Goal: Task Accomplishment & Management: Manage account settings

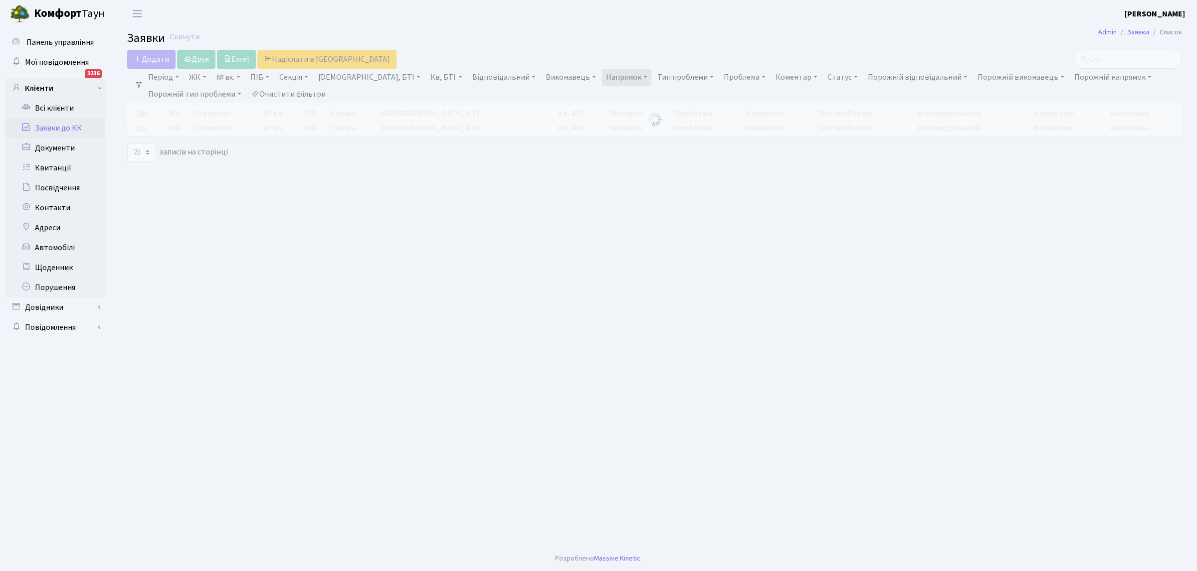
select select "25"
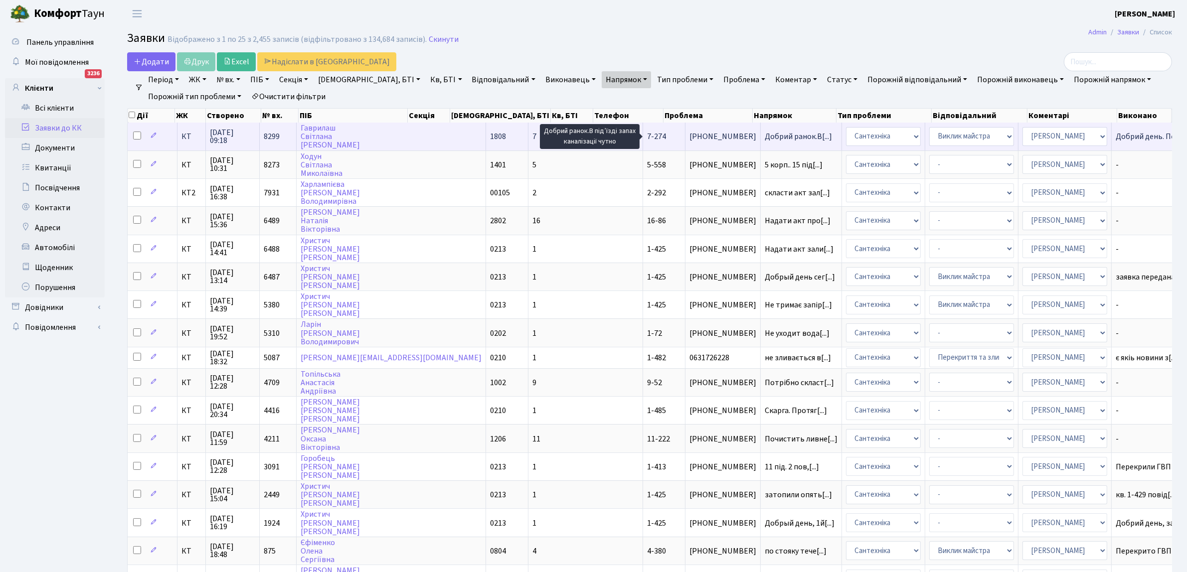
click at [765, 135] on span "Добрий ранок.В[...]" at bounding box center [798, 136] width 67 height 11
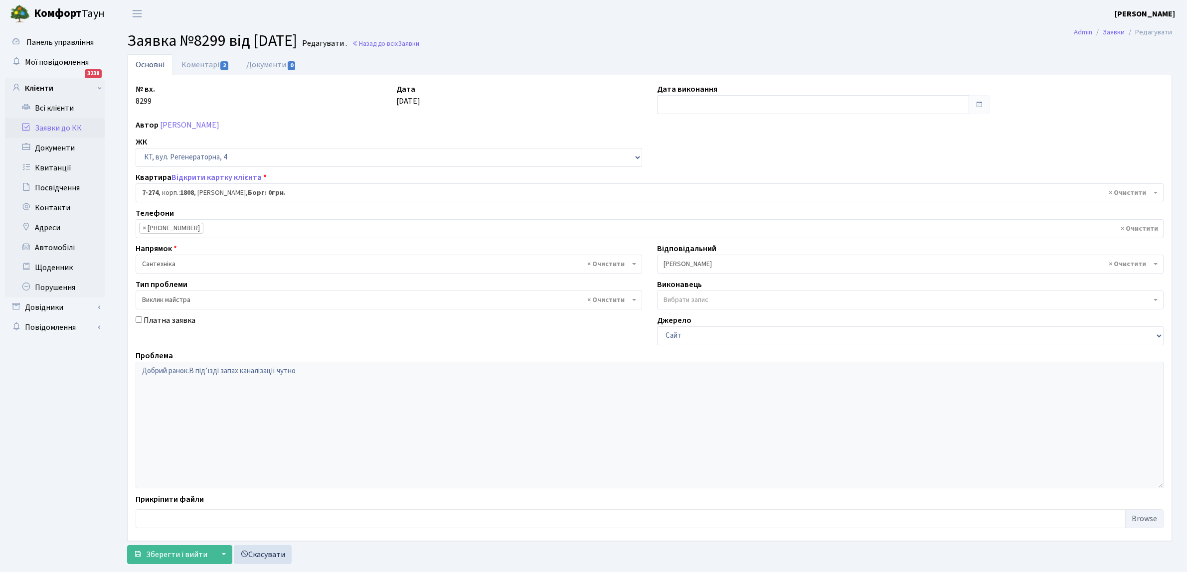
select select "4882"
select select "29"
click at [679, 109] on input "text" at bounding box center [813, 104] width 312 height 19
click at [700, 213] on td "24" at bounding box center [697, 215] width 15 height 15
type input "[DATE]"
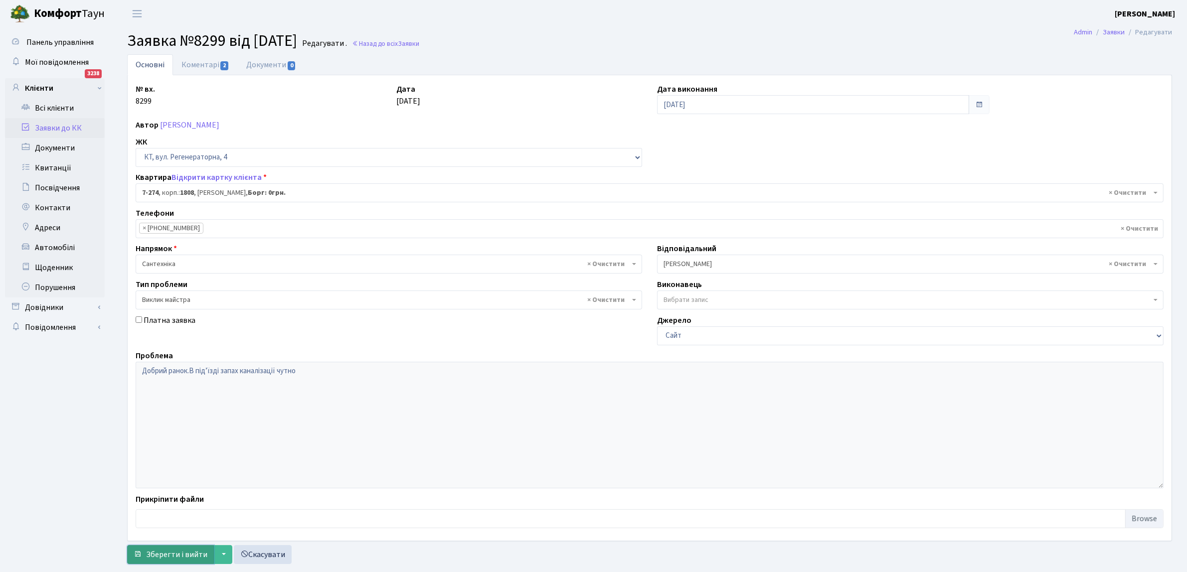
click at [180, 553] on span "Зберегти і вийти" at bounding box center [176, 554] width 61 height 11
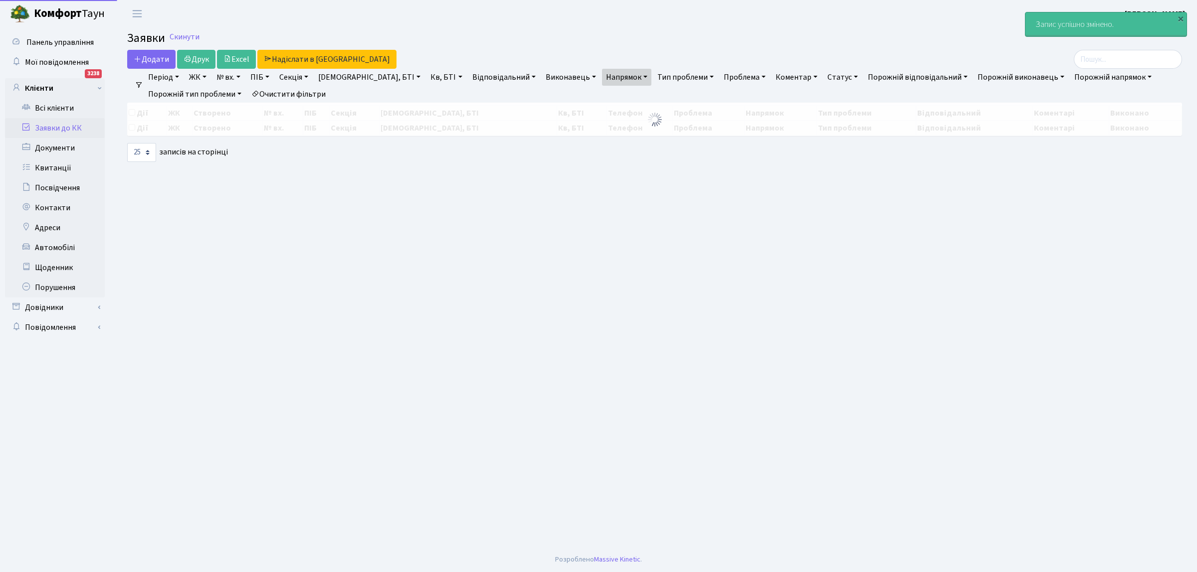
select select "25"
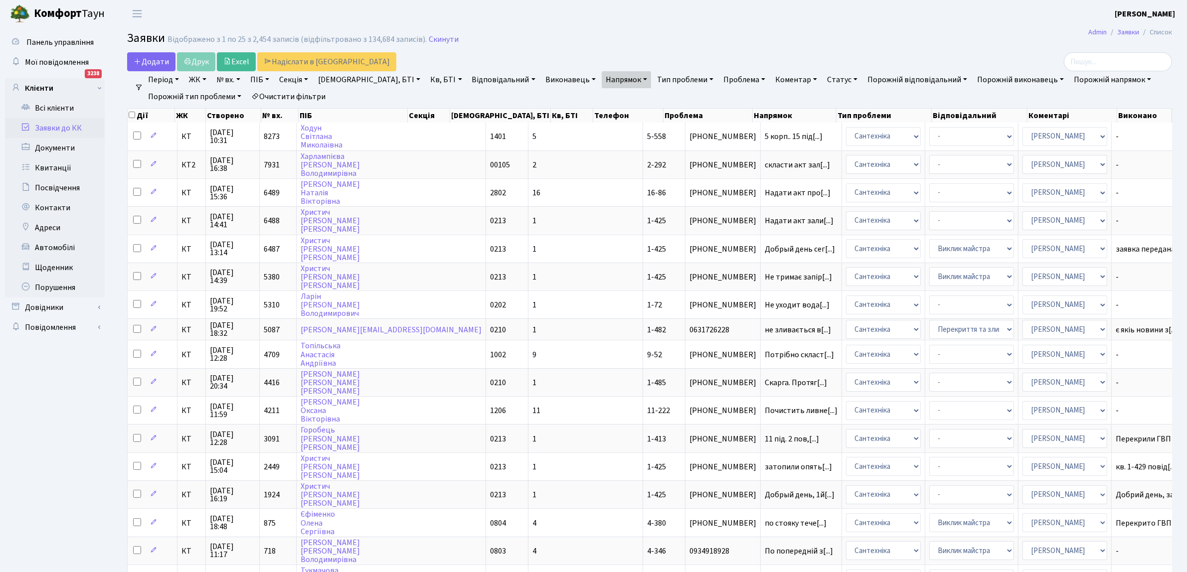
drag, startPoint x: 36, startPoint y: 424, endPoint x: 35, endPoint y: 409, distance: 14.5
click at [35, 421] on ul "Панель управління Мої повідомлення 3238 Клієнти" at bounding box center [55, 443] width 100 height 823
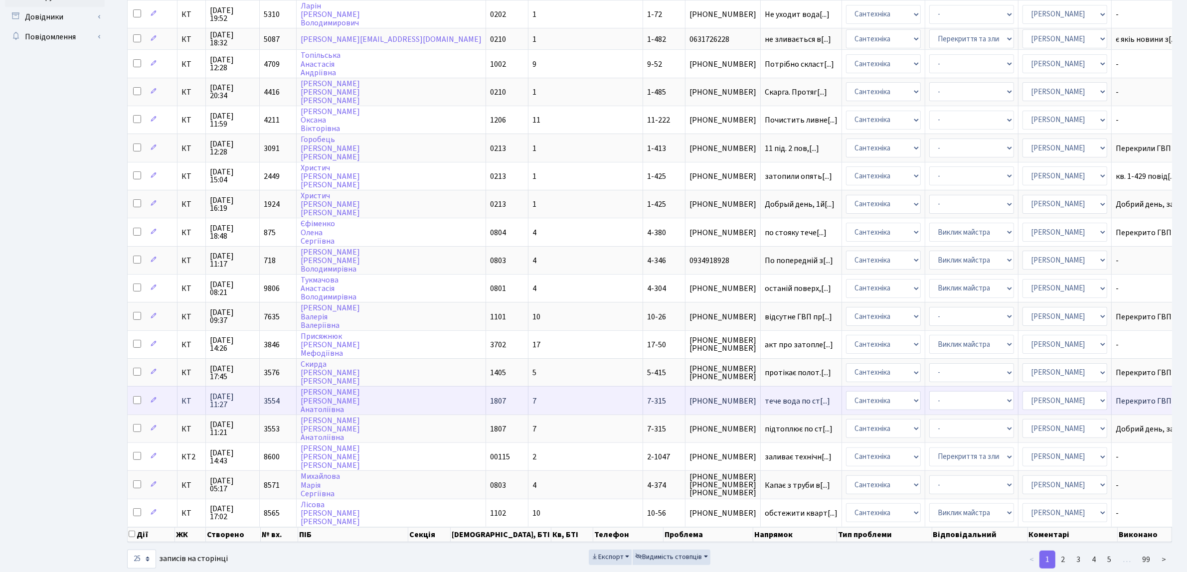
scroll to position [298, 0]
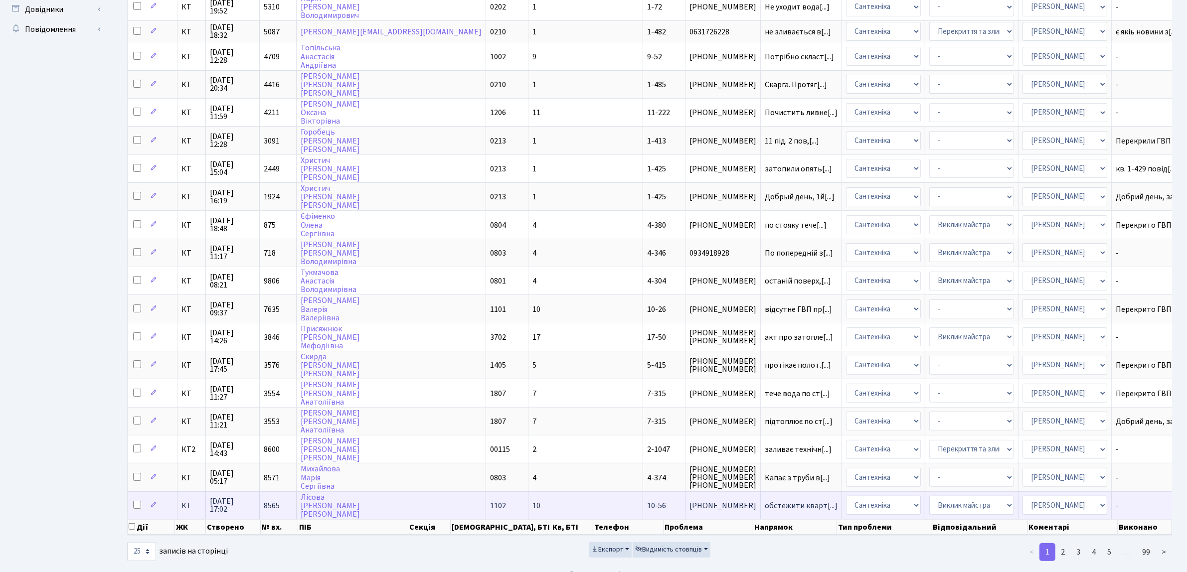
click at [761, 492] on td "обстежити кварт[...]" at bounding box center [801, 506] width 81 height 28
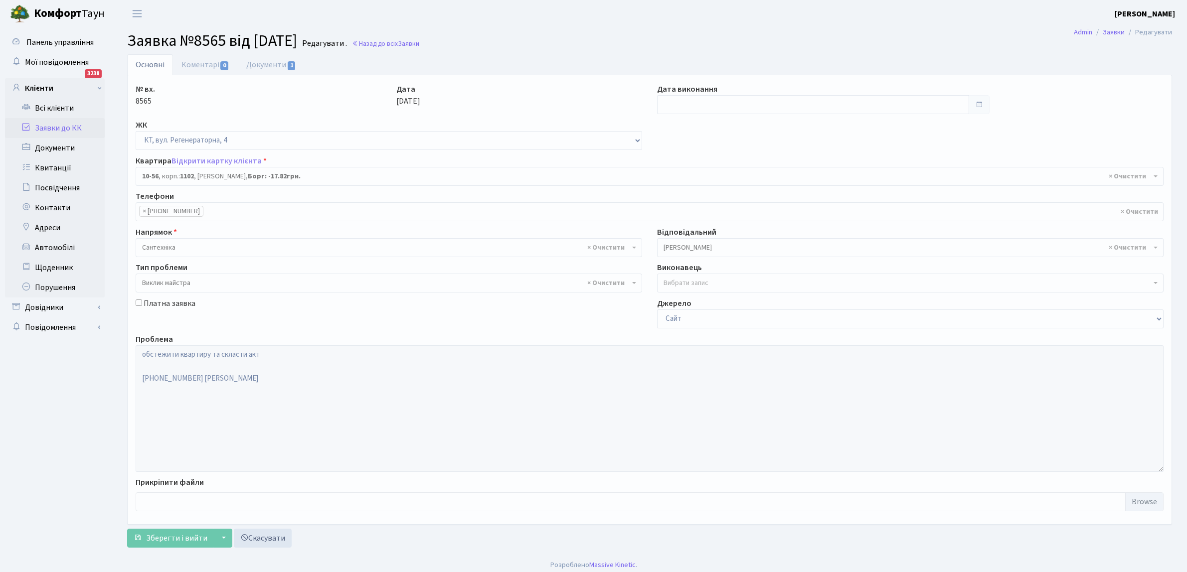
select select "6625"
select select "29"
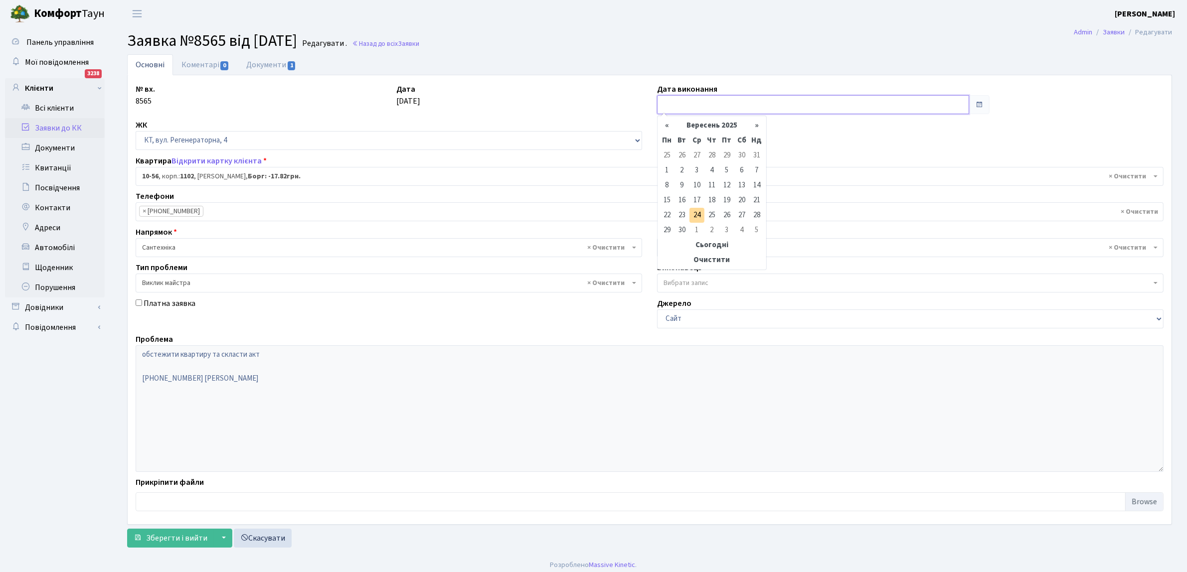
click at [715, 106] on input "text" at bounding box center [813, 104] width 312 height 19
click at [700, 211] on td "24" at bounding box center [697, 215] width 15 height 15
type input "24.09.2025"
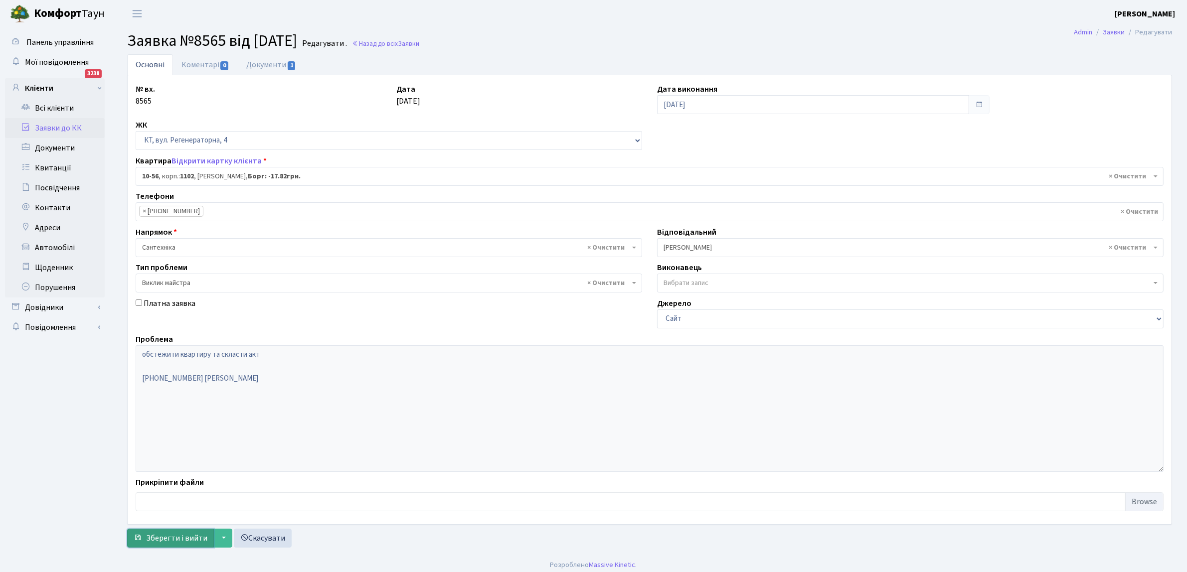
click at [168, 535] on span "Зберегти і вийти" at bounding box center [176, 538] width 61 height 11
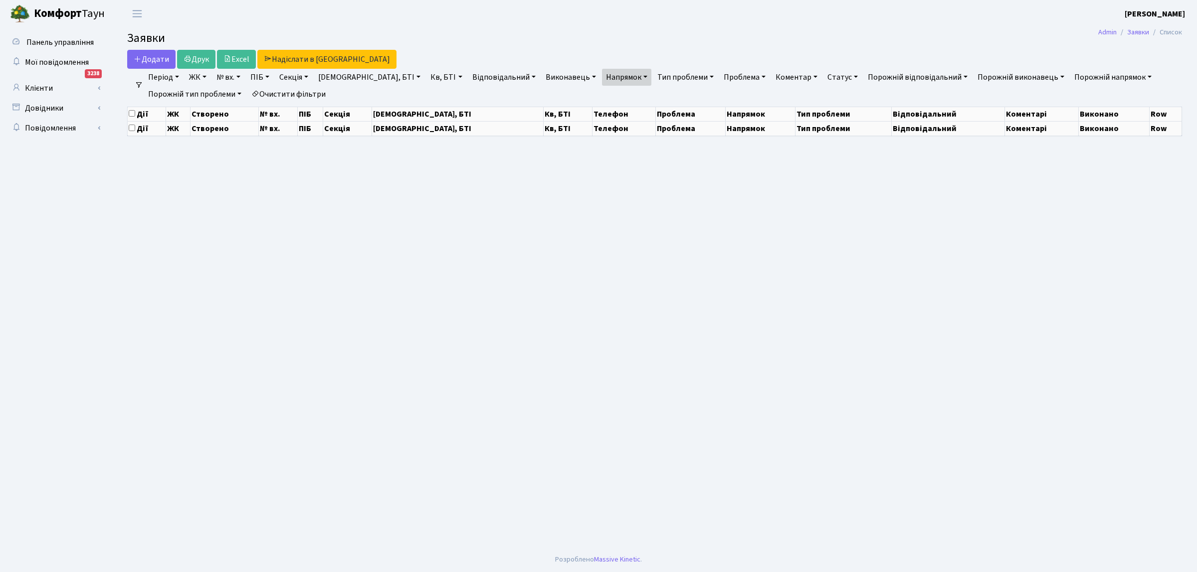
select select "25"
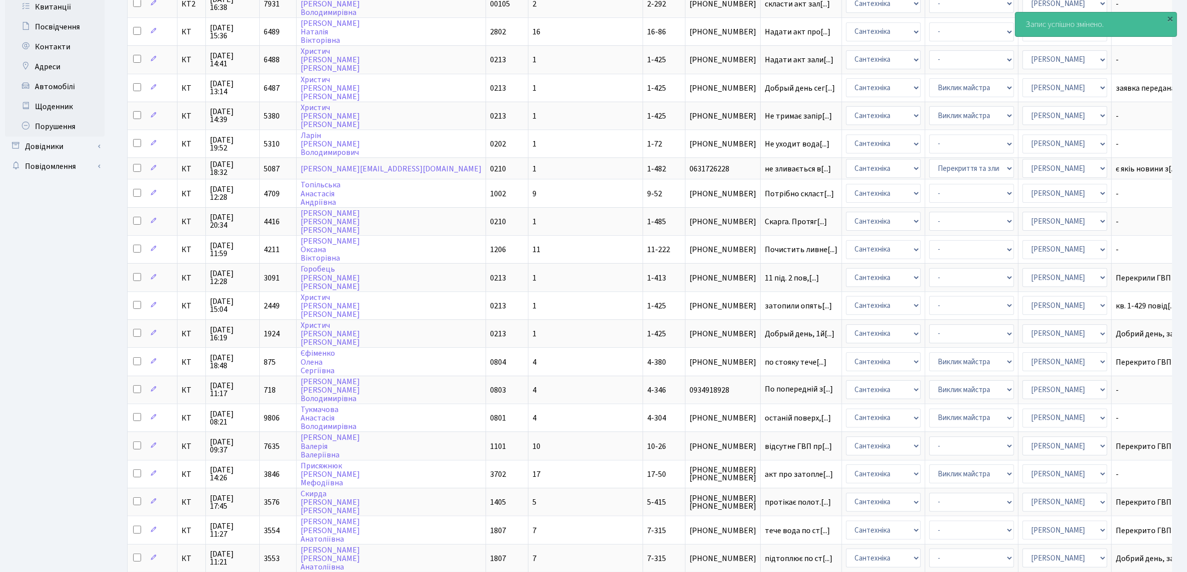
scroll to position [298, 0]
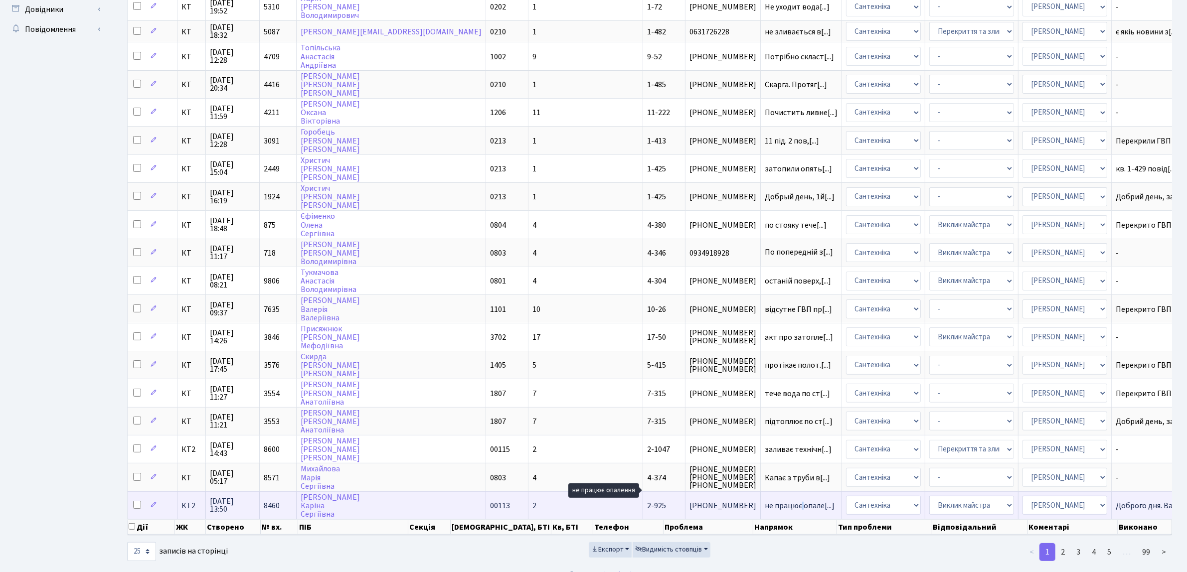
click at [765, 501] on span "не працює опале[...]" at bounding box center [800, 506] width 70 height 11
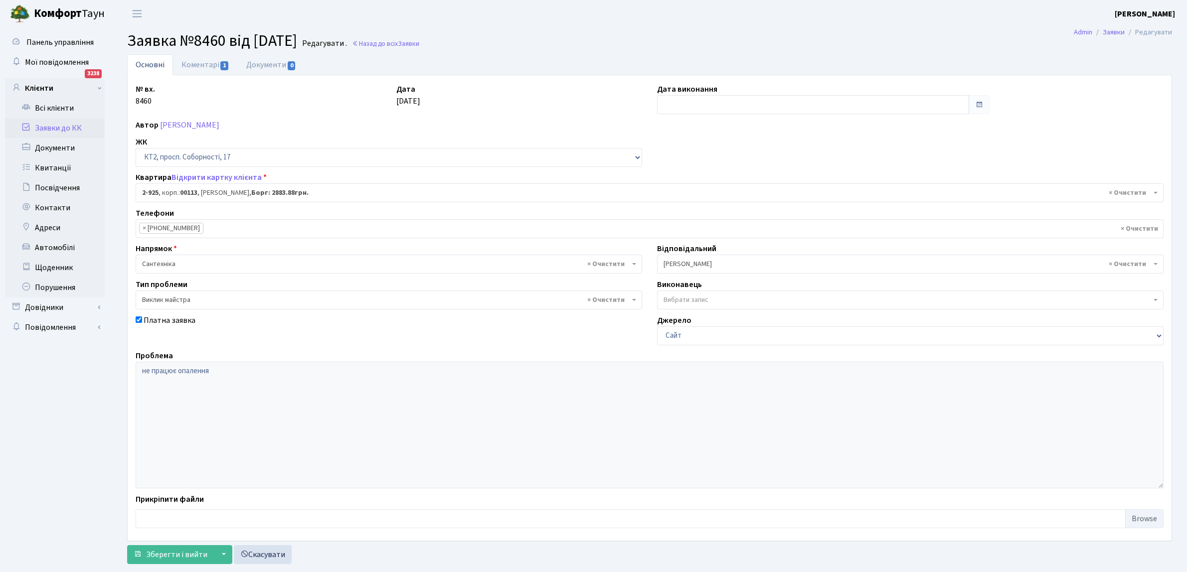
select select "15976"
select select "29"
click at [691, 103] on input "text" at bounding box center [813, 104] width 312 height 19
click at [700, 209] on td "24" at bounding box center [697, 215] width 15 height 15
type input "24.09.2025"
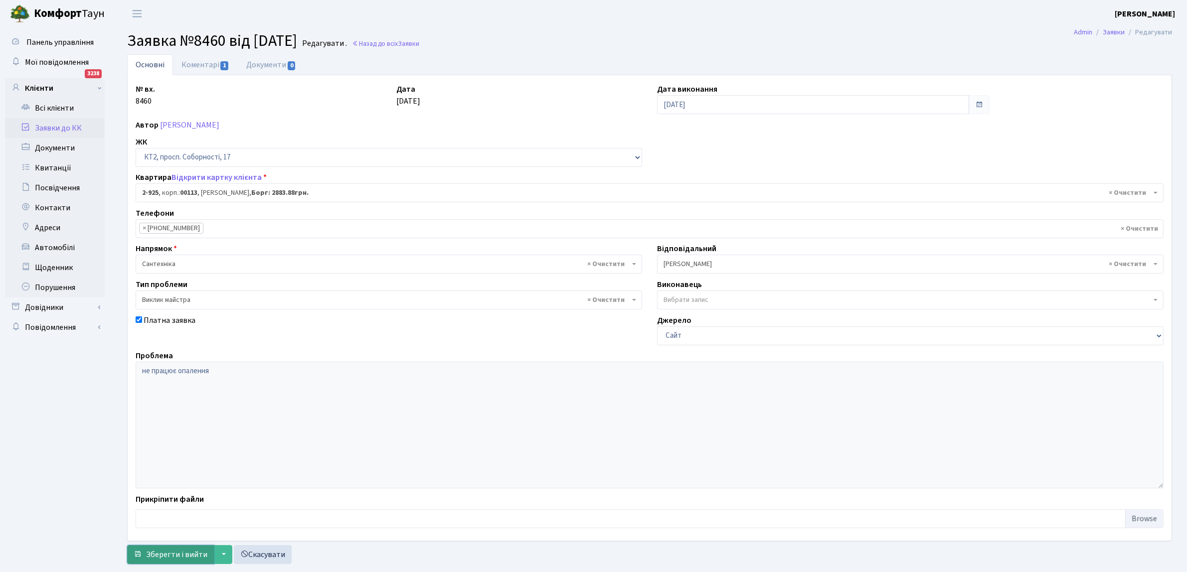
click at [173, 556] on span "Зберегти і вийти" at bounding box center [176, 554] width 61 height 11
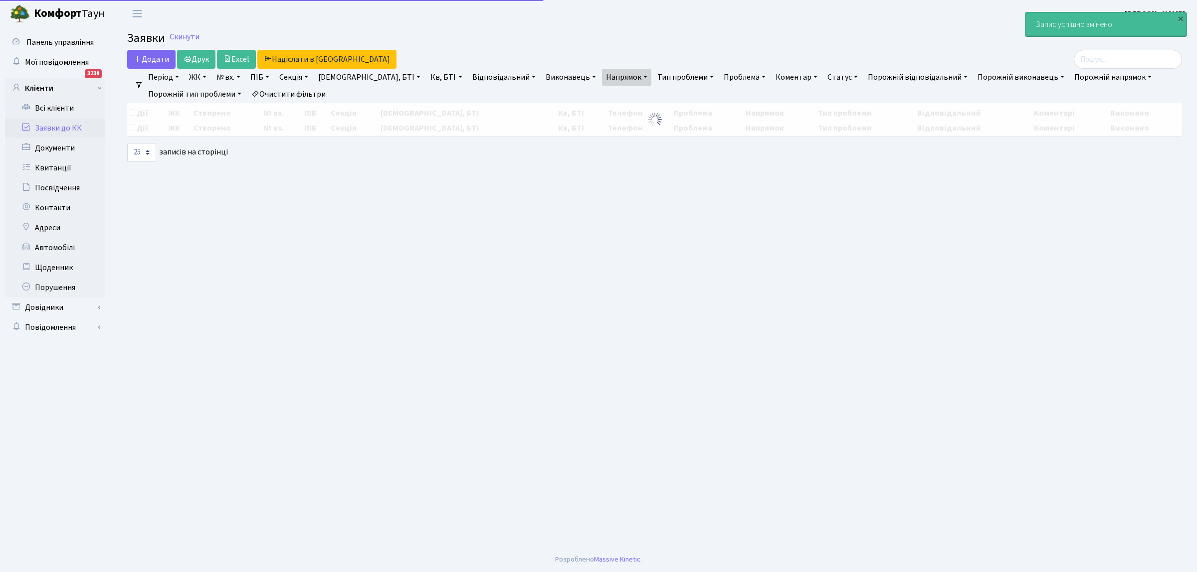
select select "25"
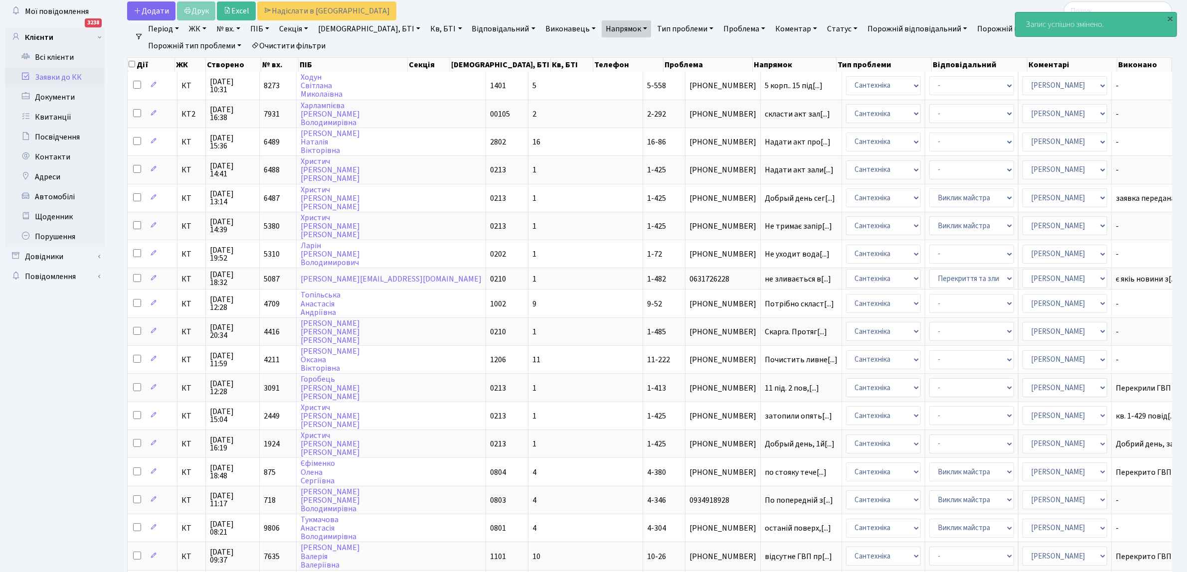
scroll to position [298, 0]
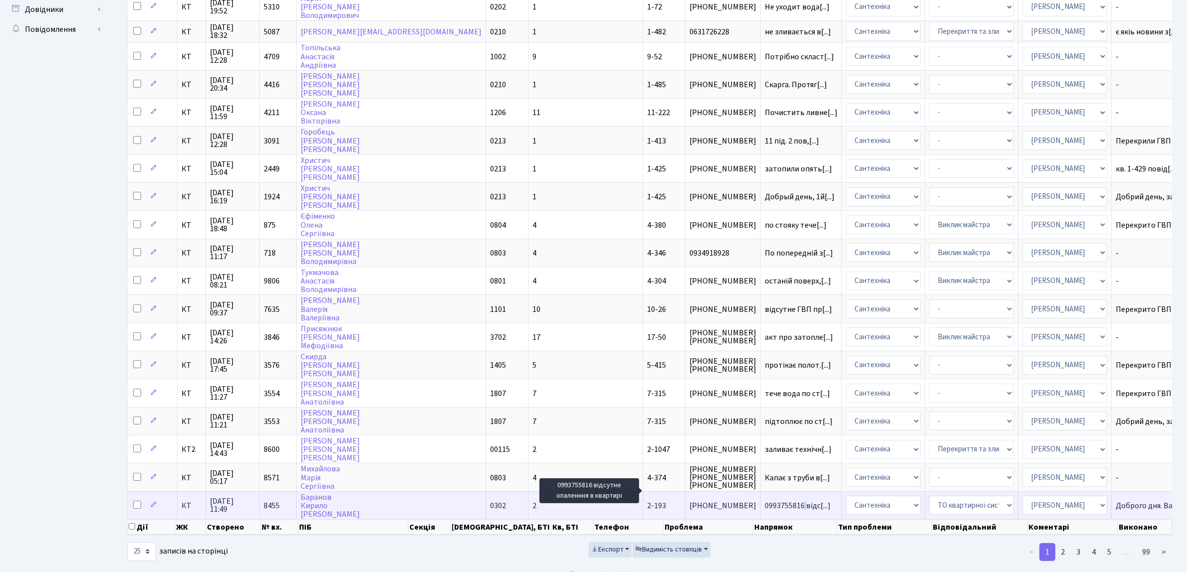
click at [765, 501] on span "0993755816 відс[...]" at bounding box center [798, 506] width 66 height 11
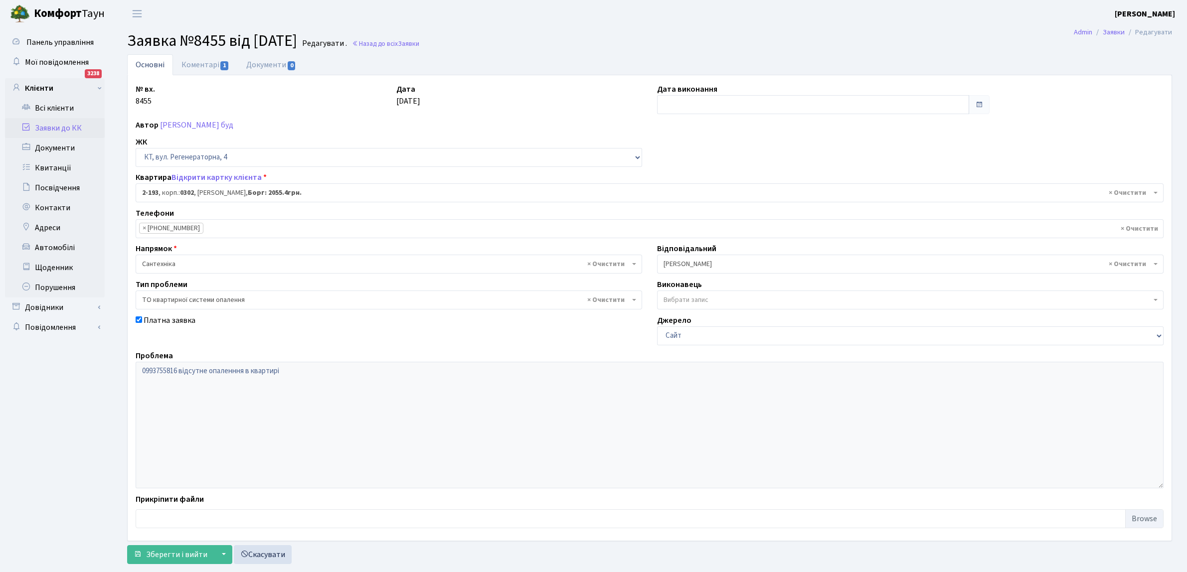
select select "536"
select select "14"
click at [673, 104] on input "text" at bounding box center [813, 104] width 312 height 19
click at [697, 214] on td "24" at bounding box center [697, 215] width 15 height 15
type input "24.09.2025"
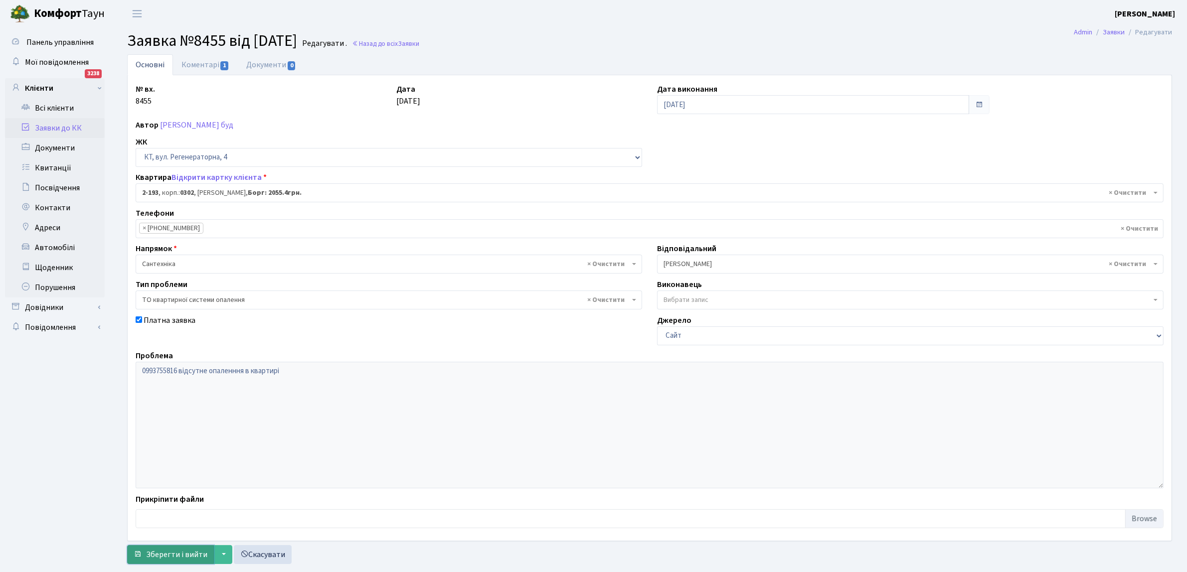
click at [189, 551] on span "Зберегти і вийти" at bounding box center [176, 554] width 61 height 11
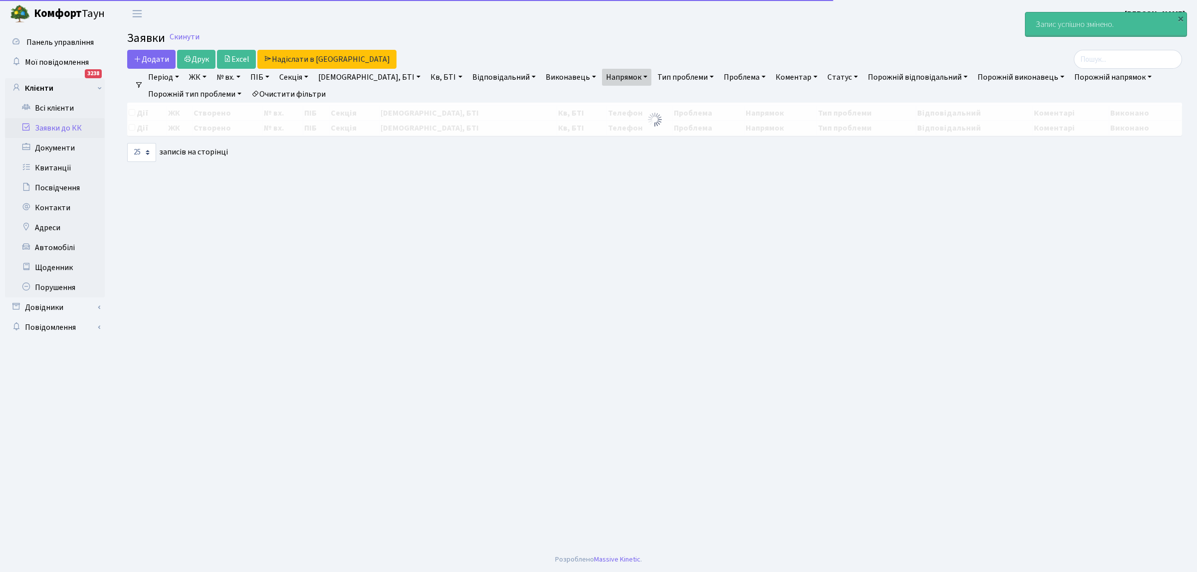
select select "25"
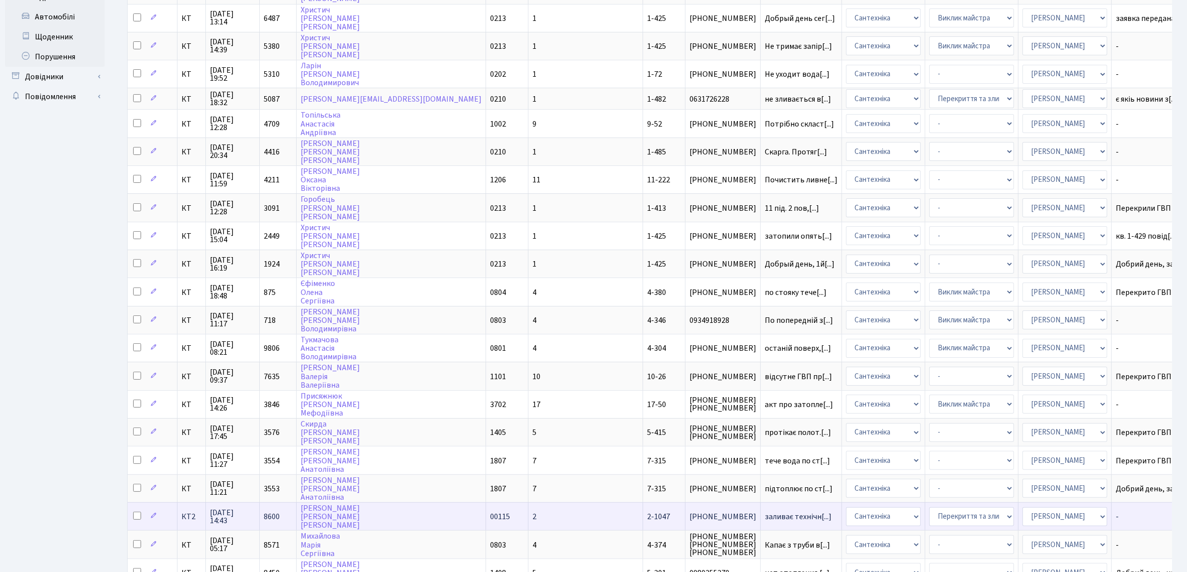
scroll to position [298, 0]
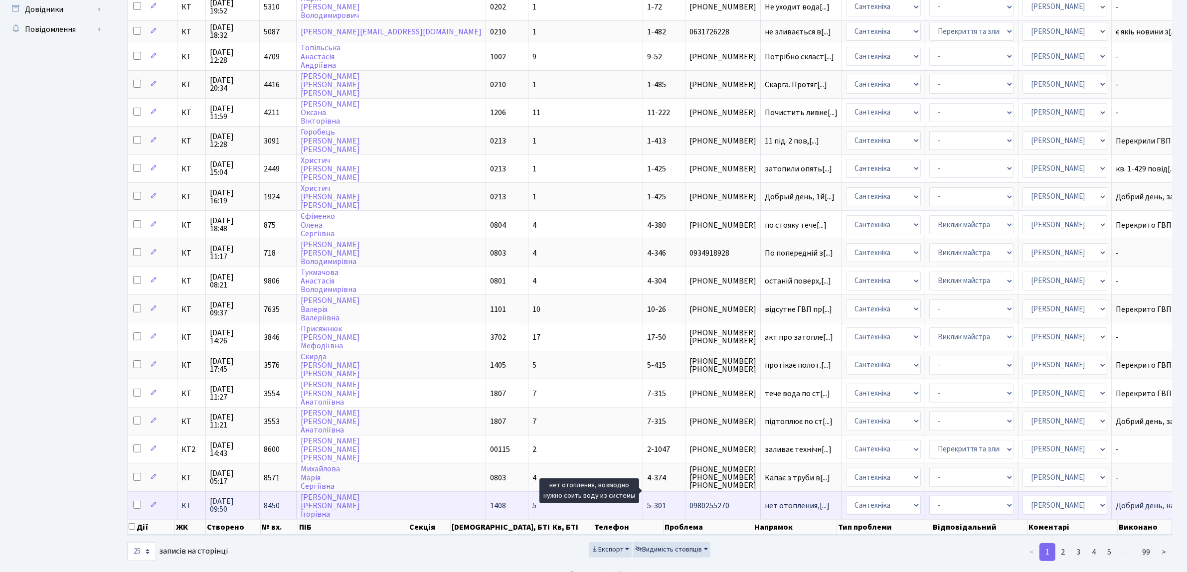
click at [765, 501] on span "нет отопления,[...]" at bounding box center [797, 506] width 65 height 11
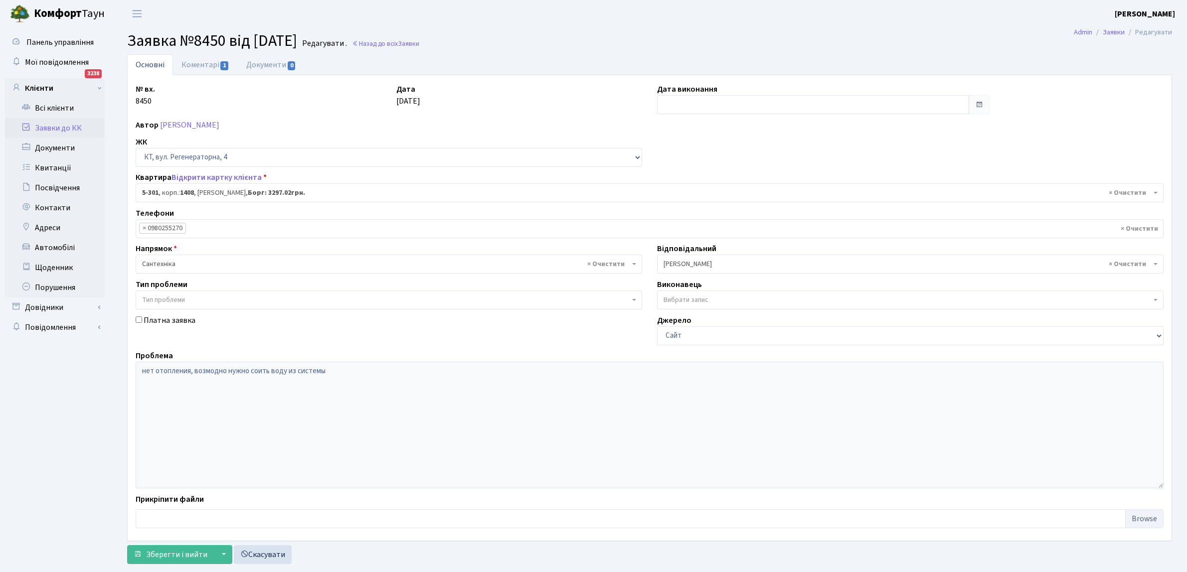
select select "2224"
click at [711, 101] on input "text" at bounding box center [813, 104] width 312 height 19
click at [697, 211] on td "24" at bounding box center [697, 215] width 15 height 15
type input "[DATE]"
click at [170, 555] on span "Зберегти і вийти" at bounding box center [176, 554] width 61 height 11
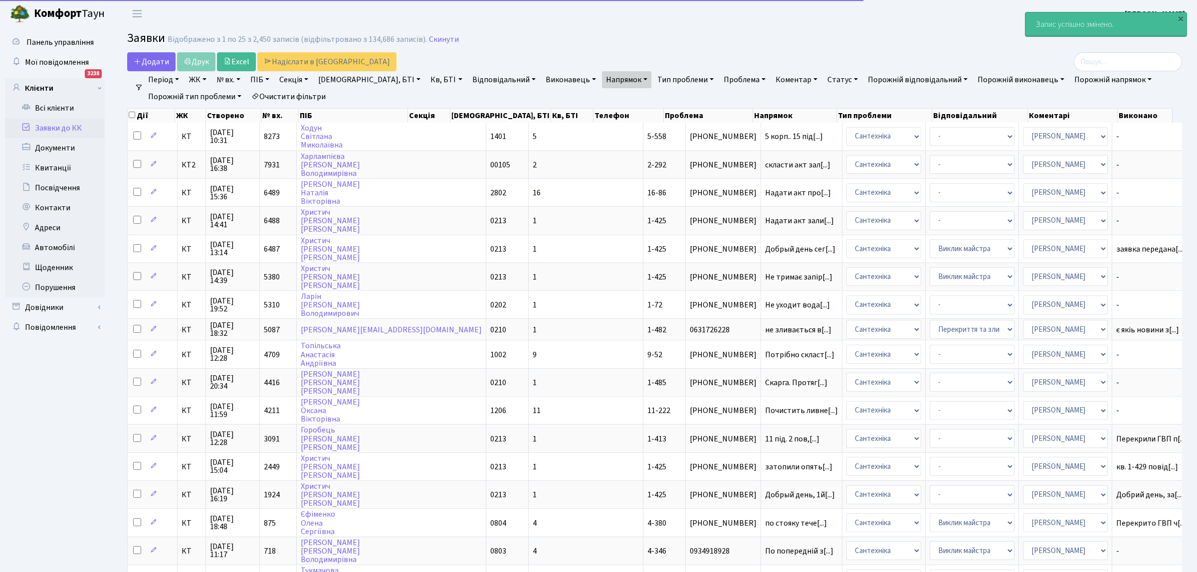
select select "25"
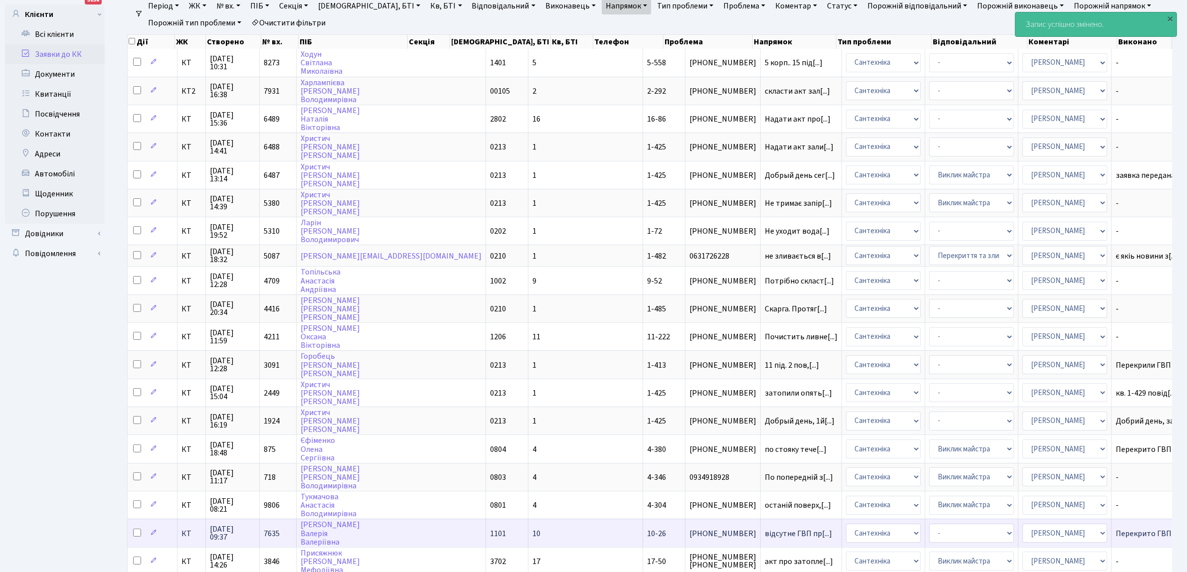
scroll to position [298, 0]
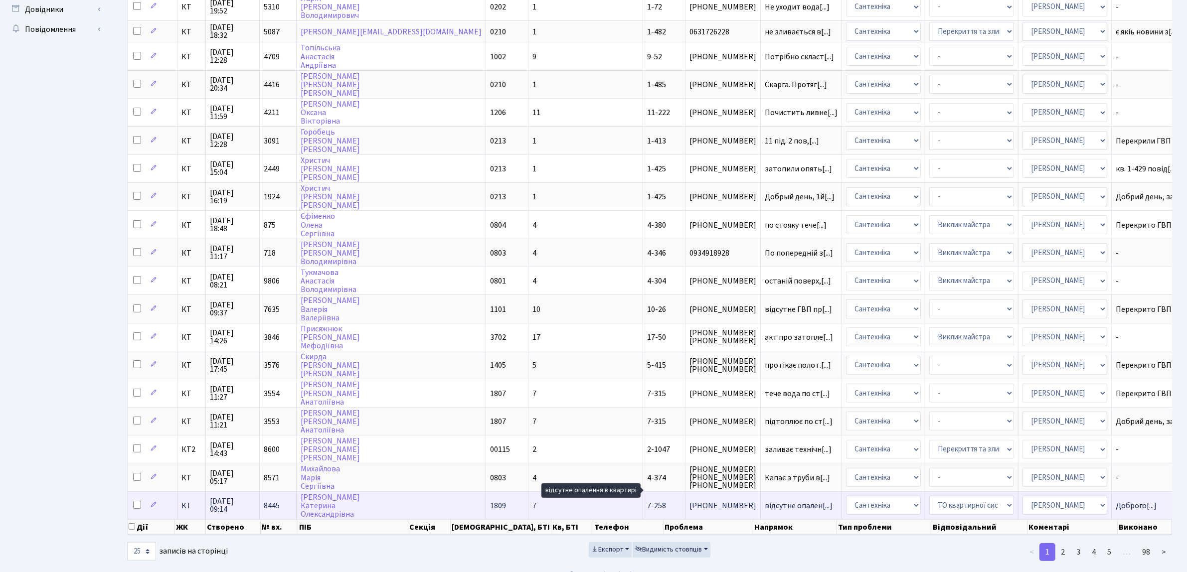
click at [765, 501] on span "відсутне опален[...]" at bounding box center [799, 506] width 68 height 11
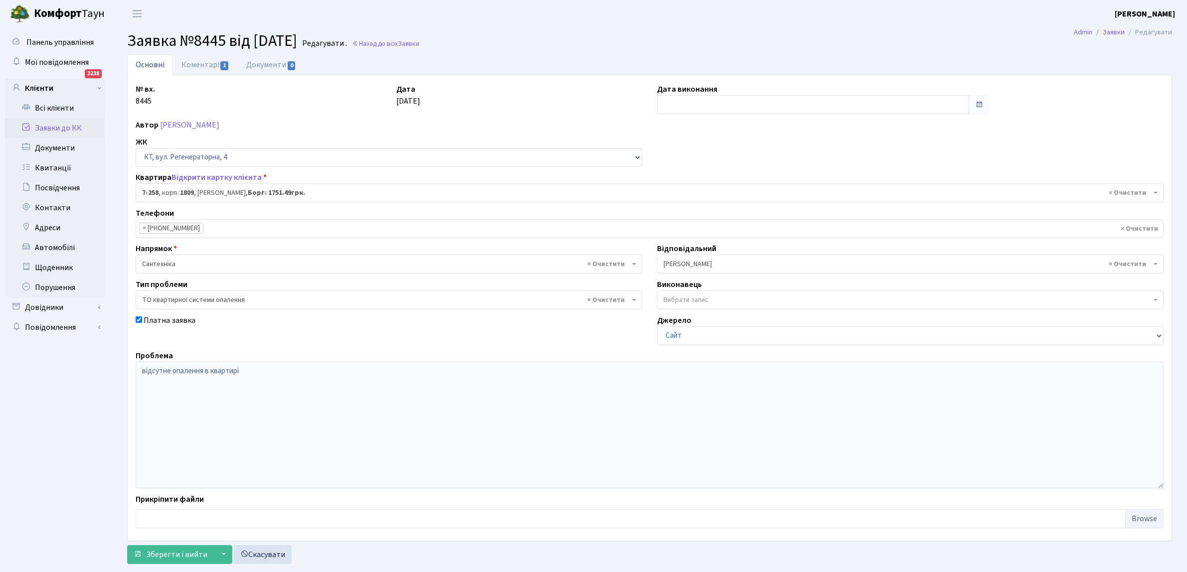
select select "4954"
select select "14"
click at [679, 106] on input "text" at bounding box center [813, 104] width 312 height 19
click at [697, 210] on td "24" at bounding box center [697, 215] width 15 height 15
type input "[DATE]"
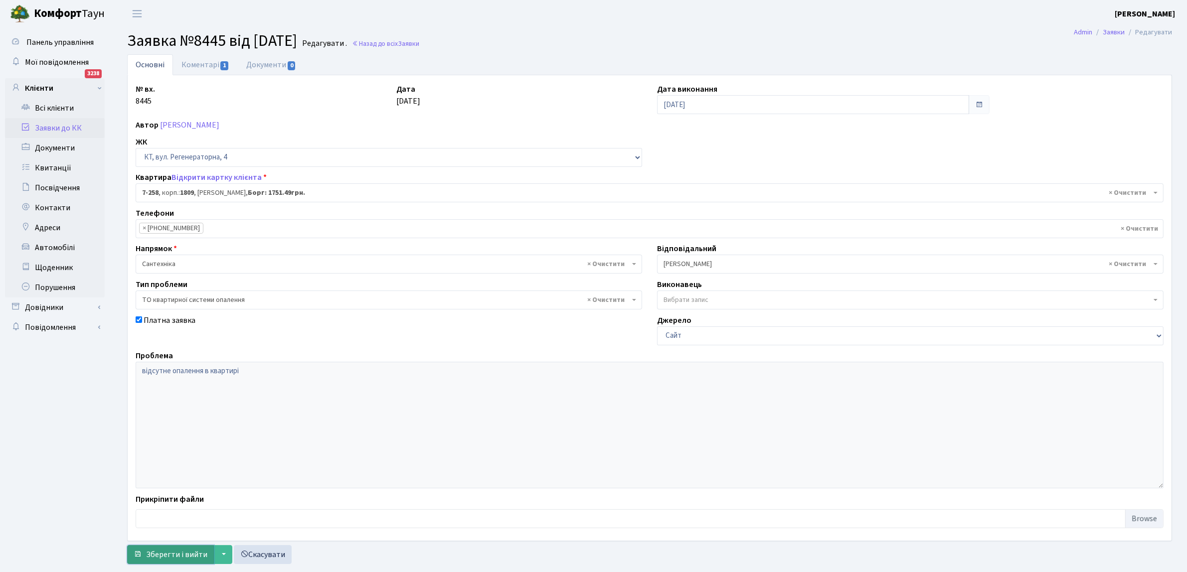
click at [179, 552] on span "Зберегти і вийти" at bounding box center [176, 554] width 61 height 11
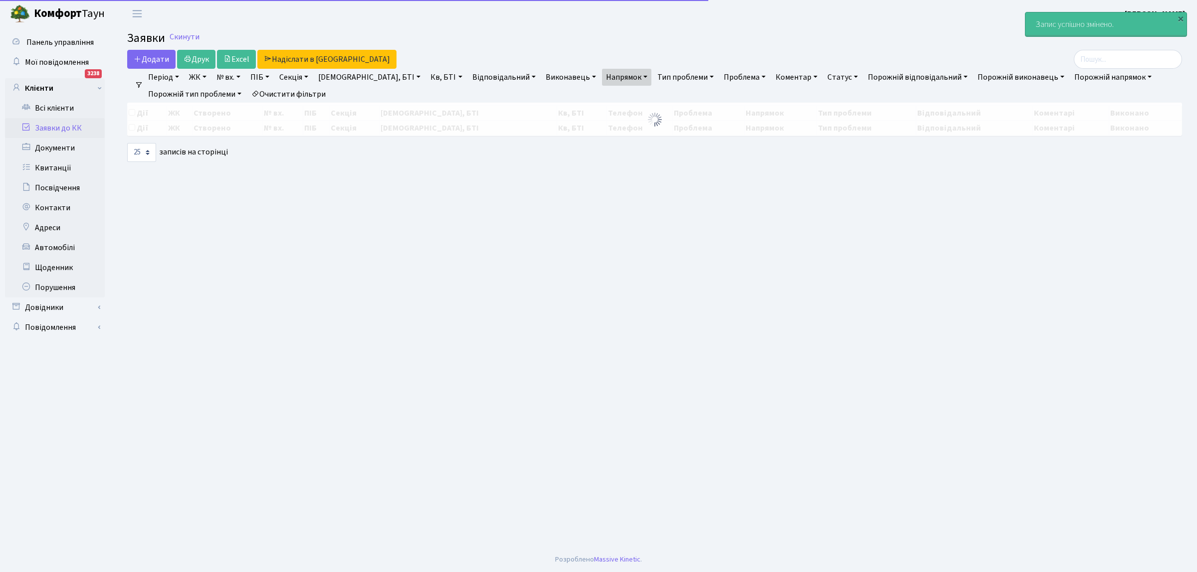
select select "25"
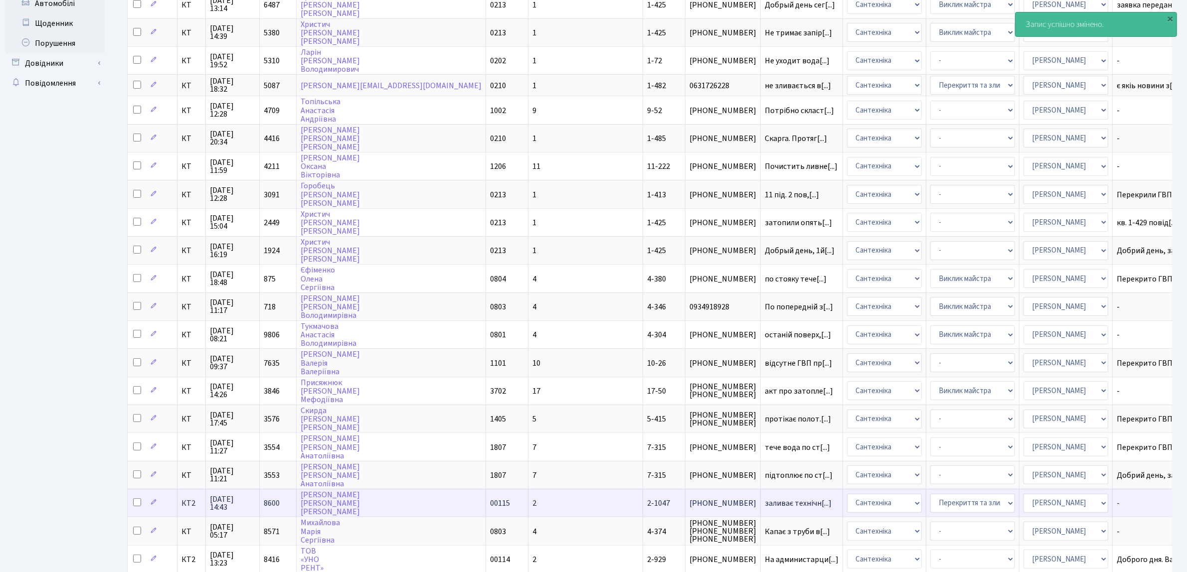
scroll to position [298, 0]
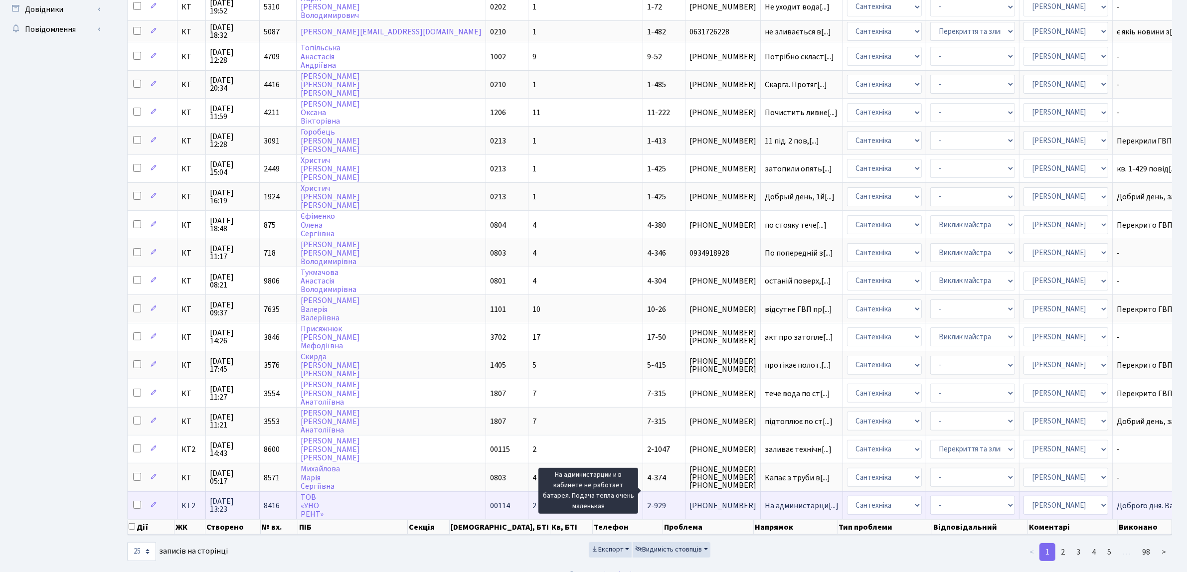
click at [765, 501] on span "На администарци[...]" at bounding box center [802, 506] width 74 height 11
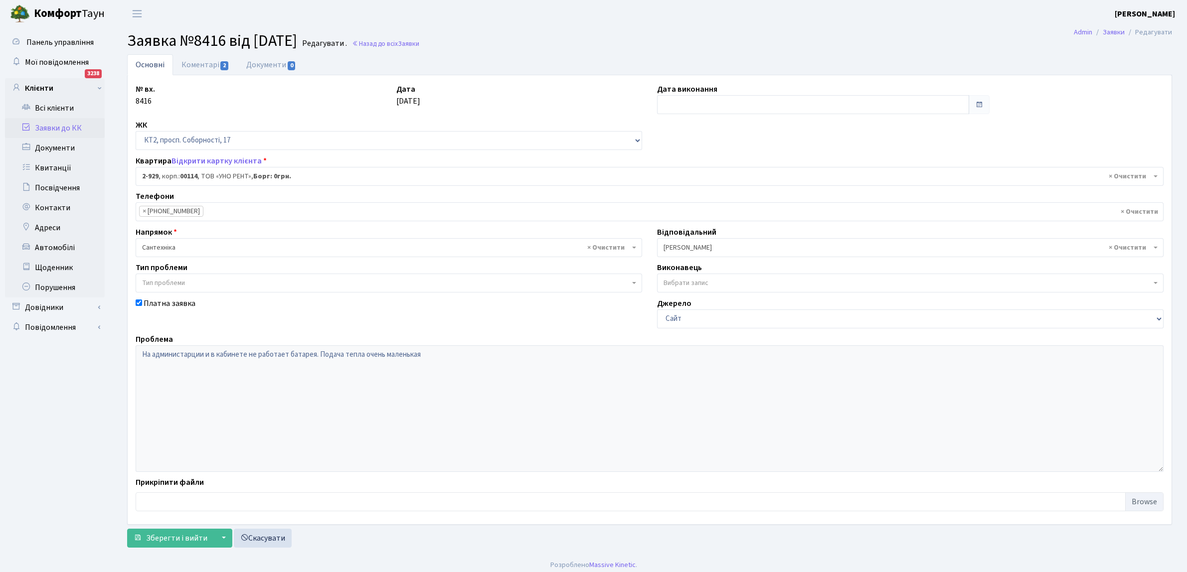
select select "15980"
click at [692, 106] on input "text" at bounding box center [813, 104] width 312 height 19
click at [697, 211] on td "24" at bounding box center [697, 215] width 15 height 15
type input "[DATE]"
drag, startPoint x: 157, startPoint y: 539, endPoint x: 165, endPoint y: 536, distance: 8.5
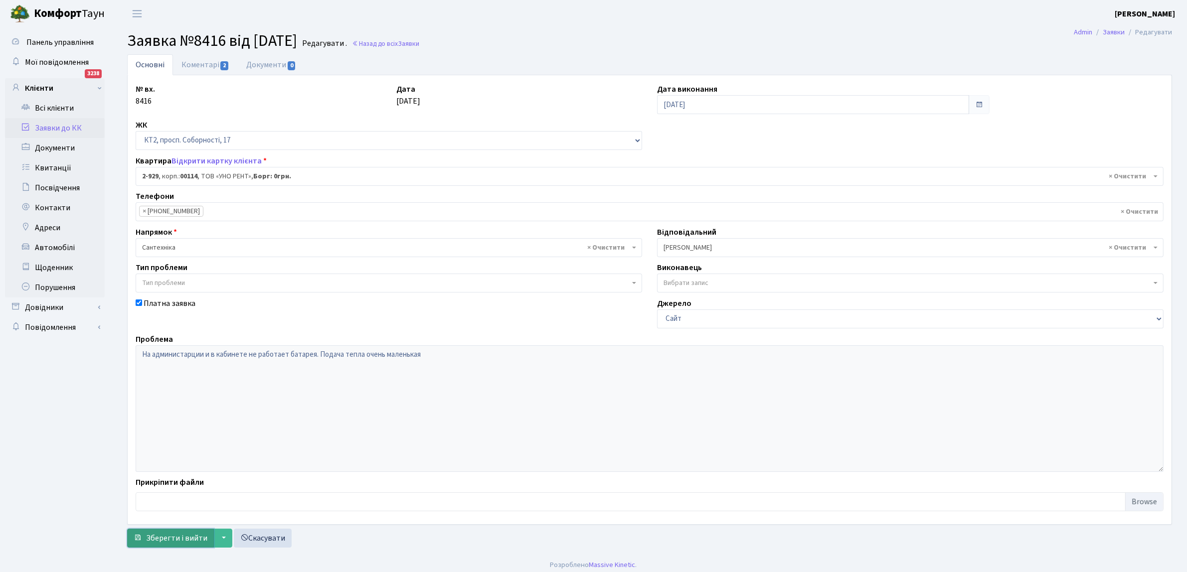
click at [158, 539] on span "Зберегти і вийти" at bounding box center [176, 538] width 61 height 11
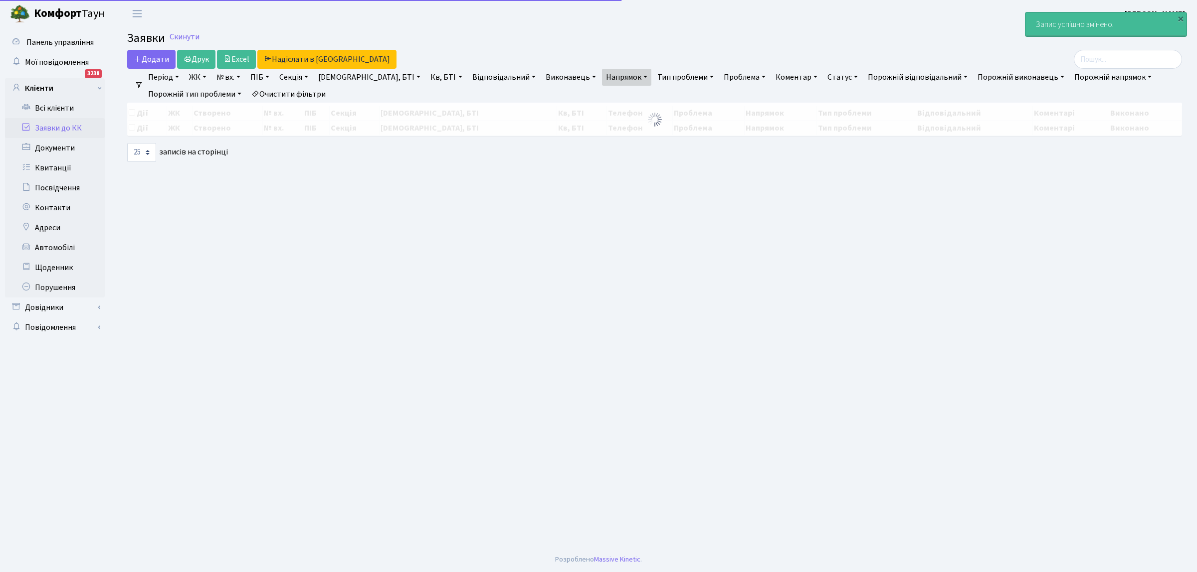
select select "25"
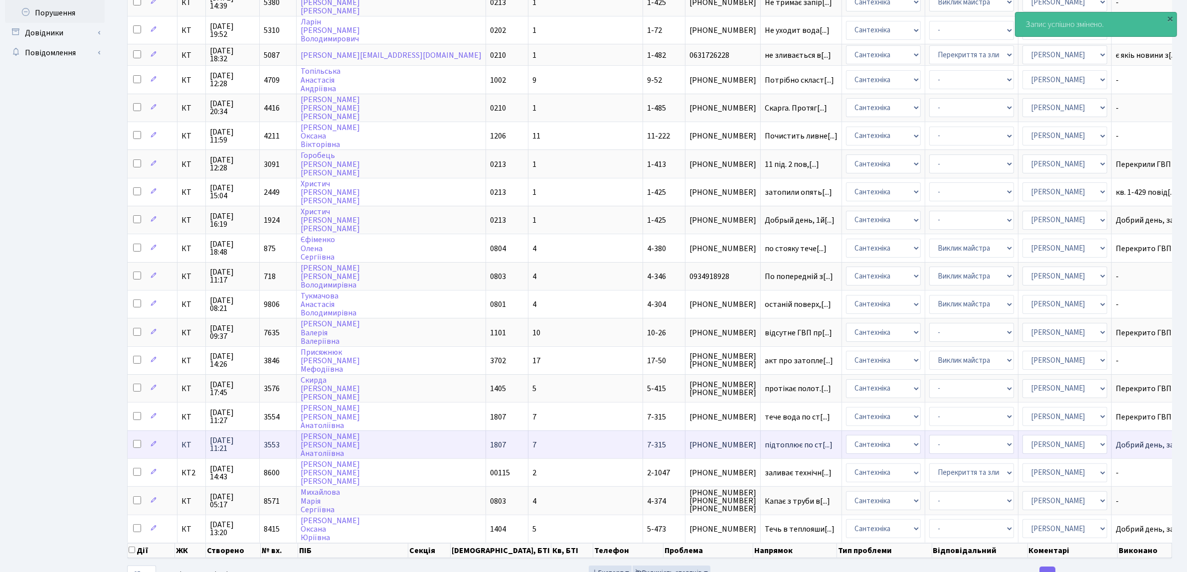
scroll to position [298, 0]
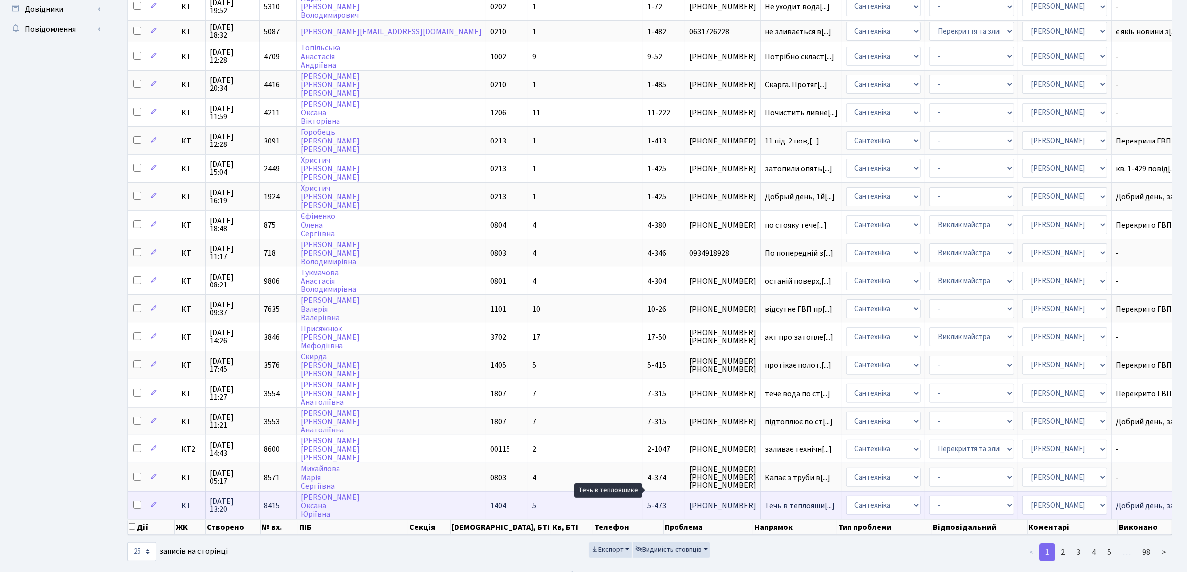
click at [765, 501] on span "Течь в теплояши[...]" at bounding box center [800, 506] width 70 height 11
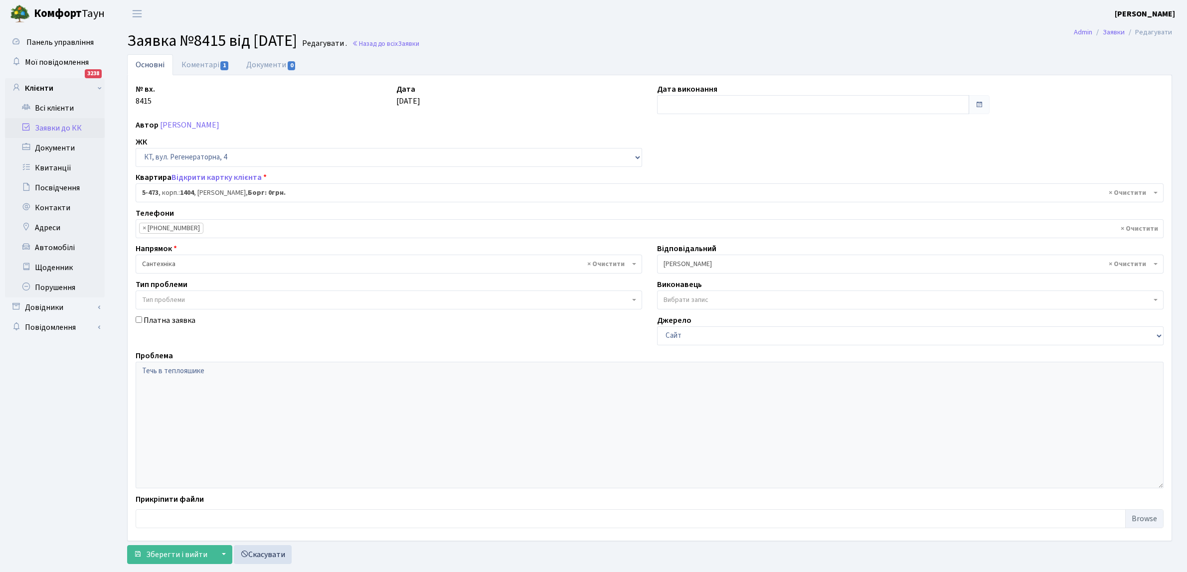
select select "2081"
click at [681, 101] on input "text" at bounding box center [813, 104] width 312 height 19
click at [701, 215] on td "24" at bounding box center [697, 215] width 15 height 15
type input "[DATE]"
click at [160, 554] on span "Зберегти і вийти" at bounding box center [176, 554] width 61 height 11
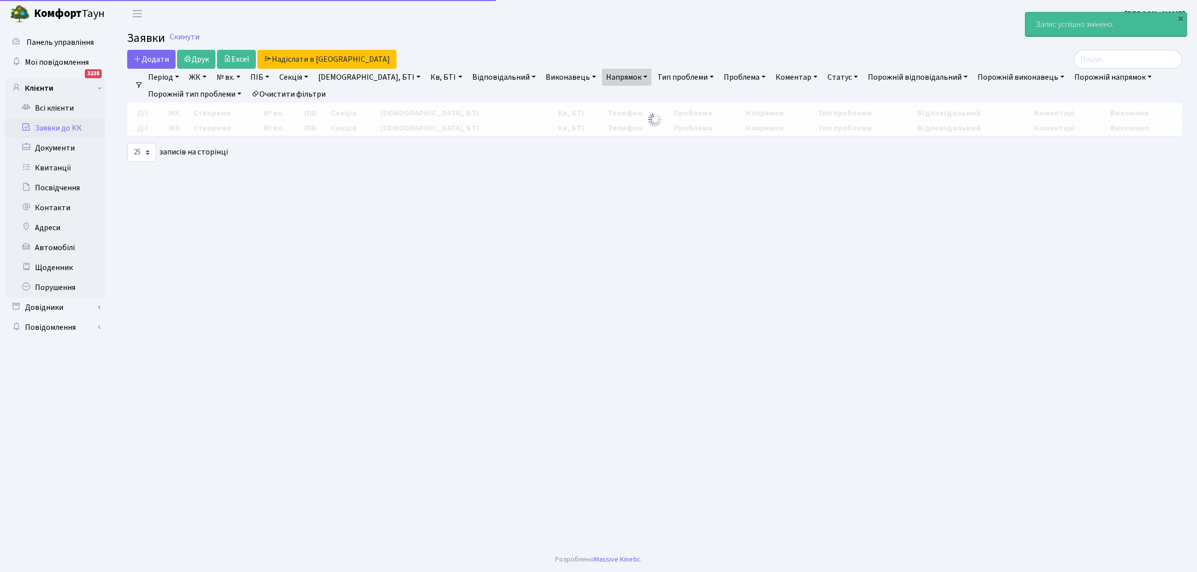
select select "25"
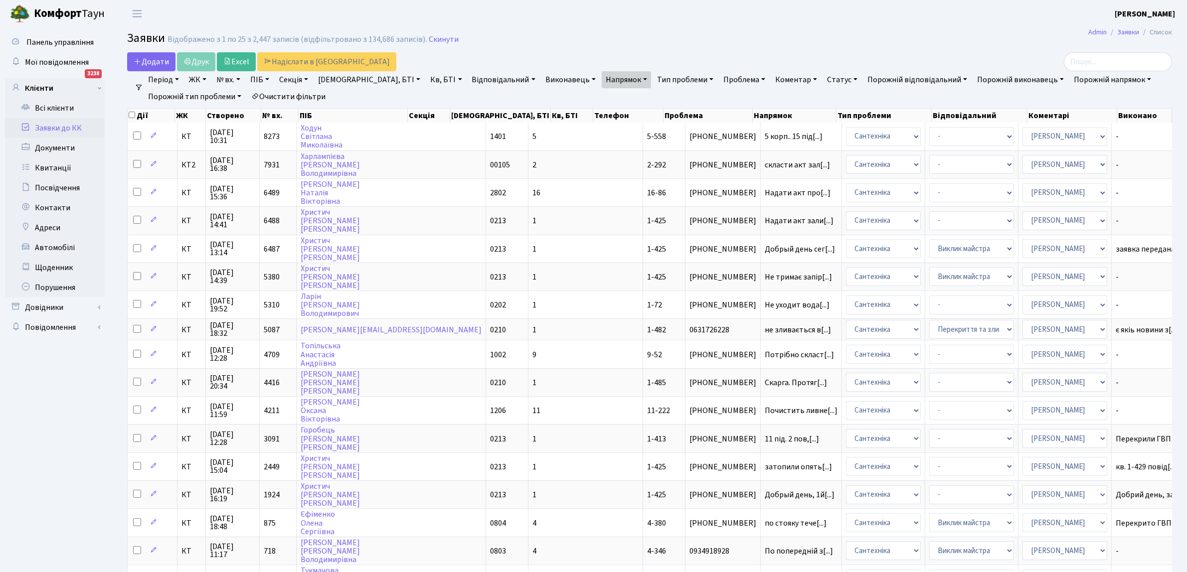
click at [639, 35] on h2 "Заявки Відображено з 1 по 25 з 2,447 записів (відфільтровано з 134,686 записів)…" at bounding box center [649, 39] width 1045 height 17
click at [780, 40] on h2 "Заявки Відображено з 1 по 25 з 2,447 записів (відфільтровано з 134,686 записів)…" at bounding box center [649, 39] width 1045 height 17
click at [589, 43] on h2 "Заявки Відображено з 1 по 25 з 2,447 записів (відфільтровано з 134,686 записів)…" at bounding box center [649, 39] width 1045 height 17
click at [363, 20] on header "Комфорт Таун Тихонов М. І. Мій обліковий запис Вийти" at bounding box center [593, 13] width 1187 height 27
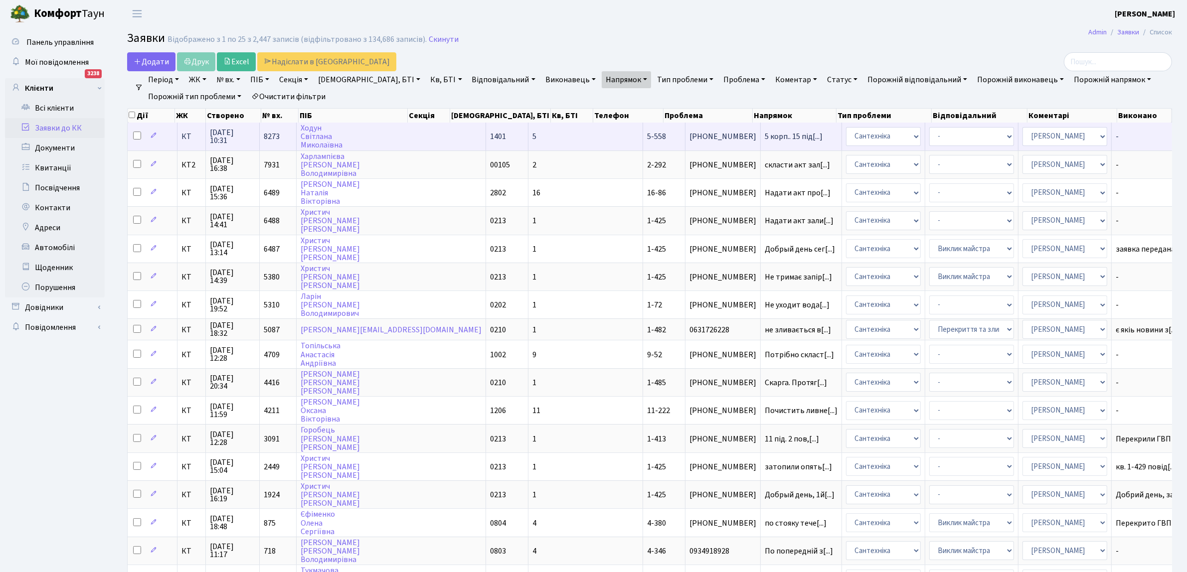
click at [690, 138] on span "095-208-36-80" at bounding box center [723, 137] width 67 height 8
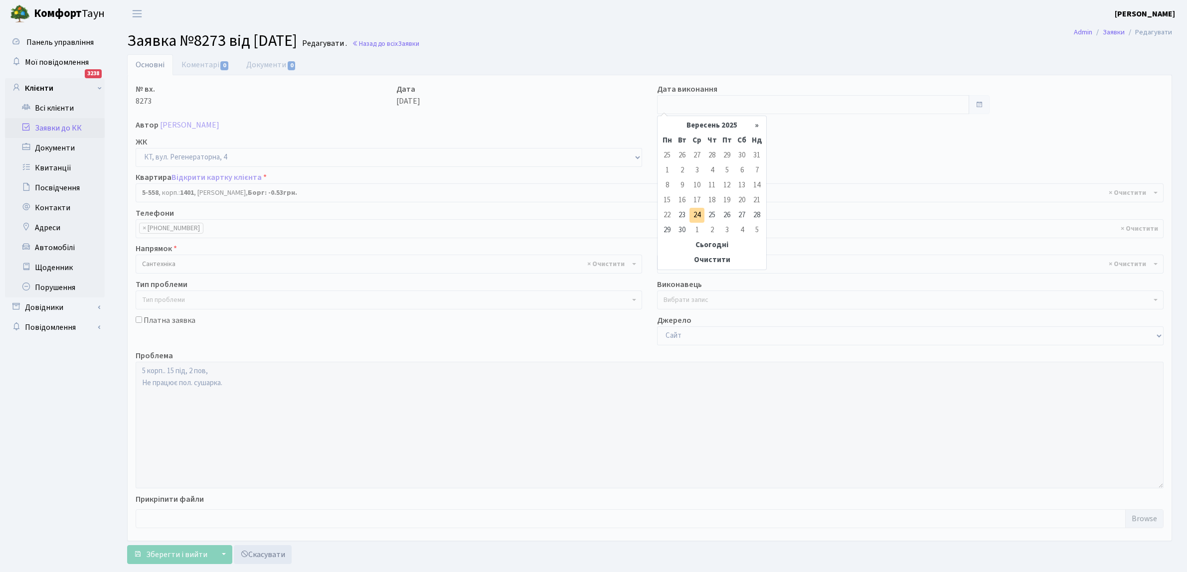
select select "1952"
click at [694, 106] on input "text" at bounding box center [813, 104] width 312 height 19
click at [697, 216] on td "24" at bounding box center [697, 215] width 15 height 15
type input "[DATE]"
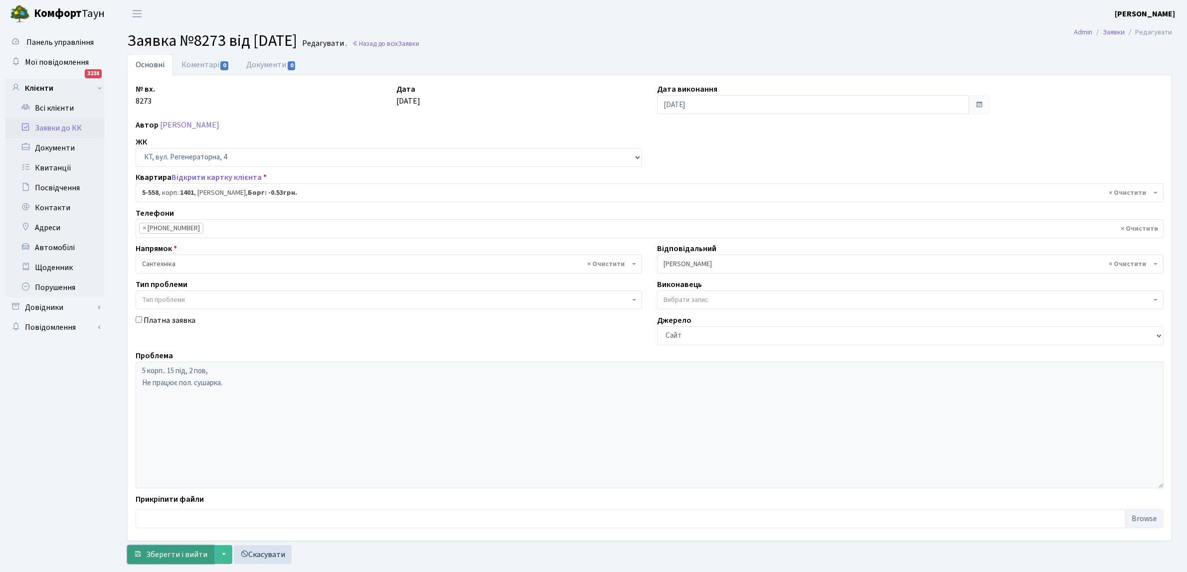
click at [156, 549] on span "Зберегти і вийти" at bounding box center [176, 554] width 61 height 11
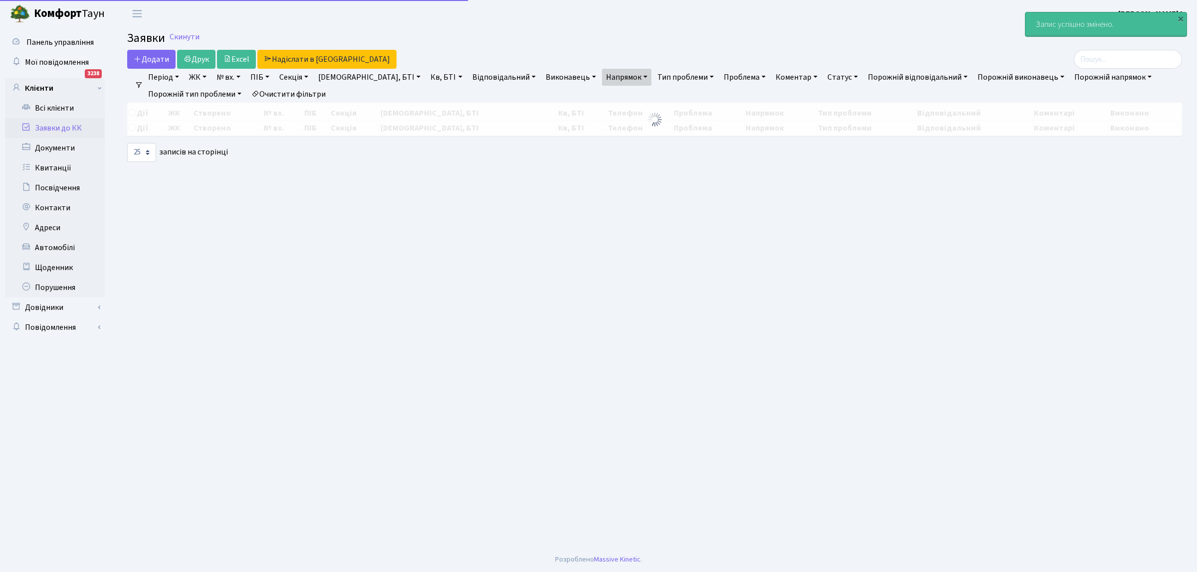
select select "25"
